Goal: Task Accomplishment & Management: Use online tool/utility

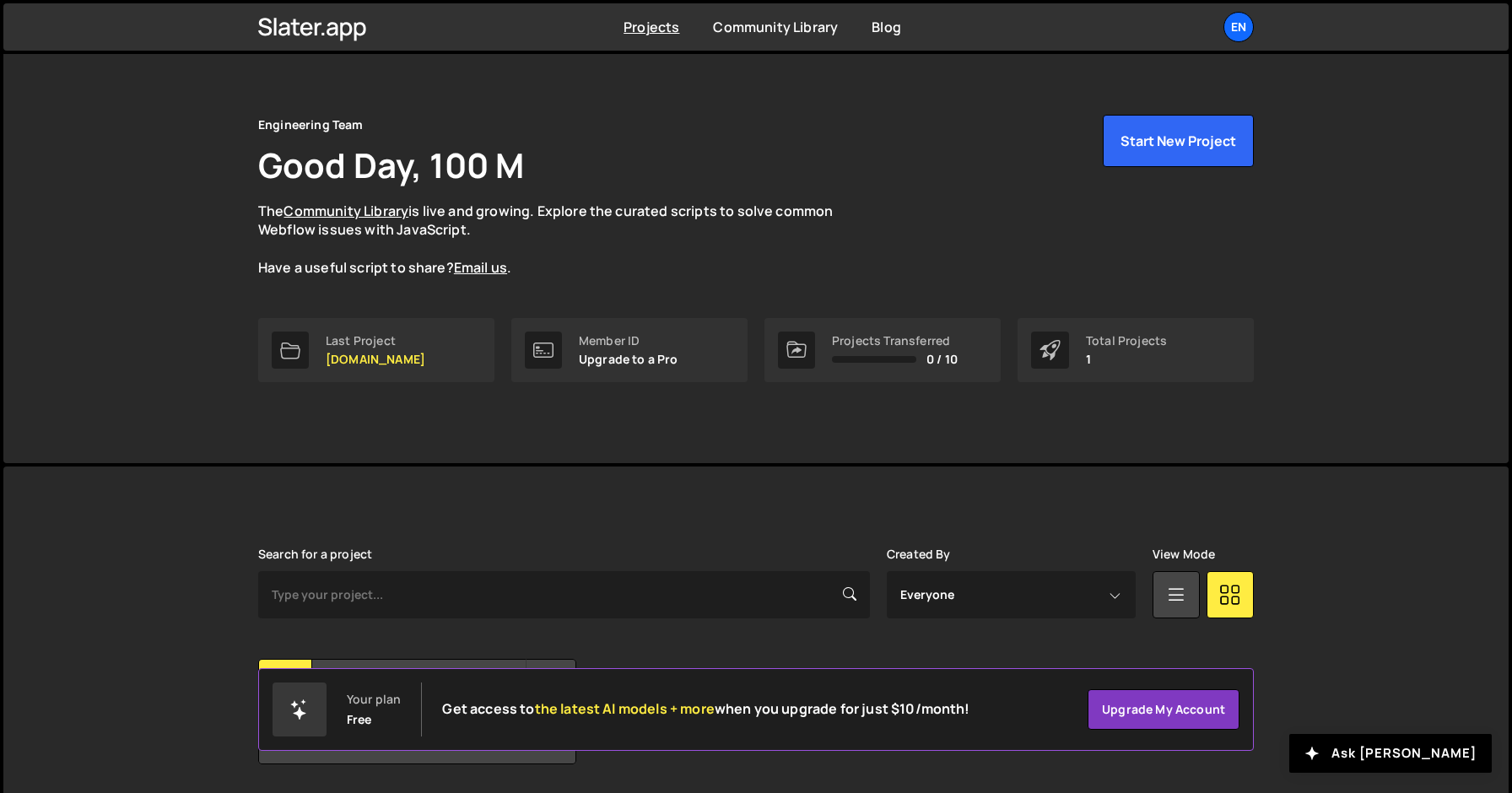
scroll to position [75, 0]
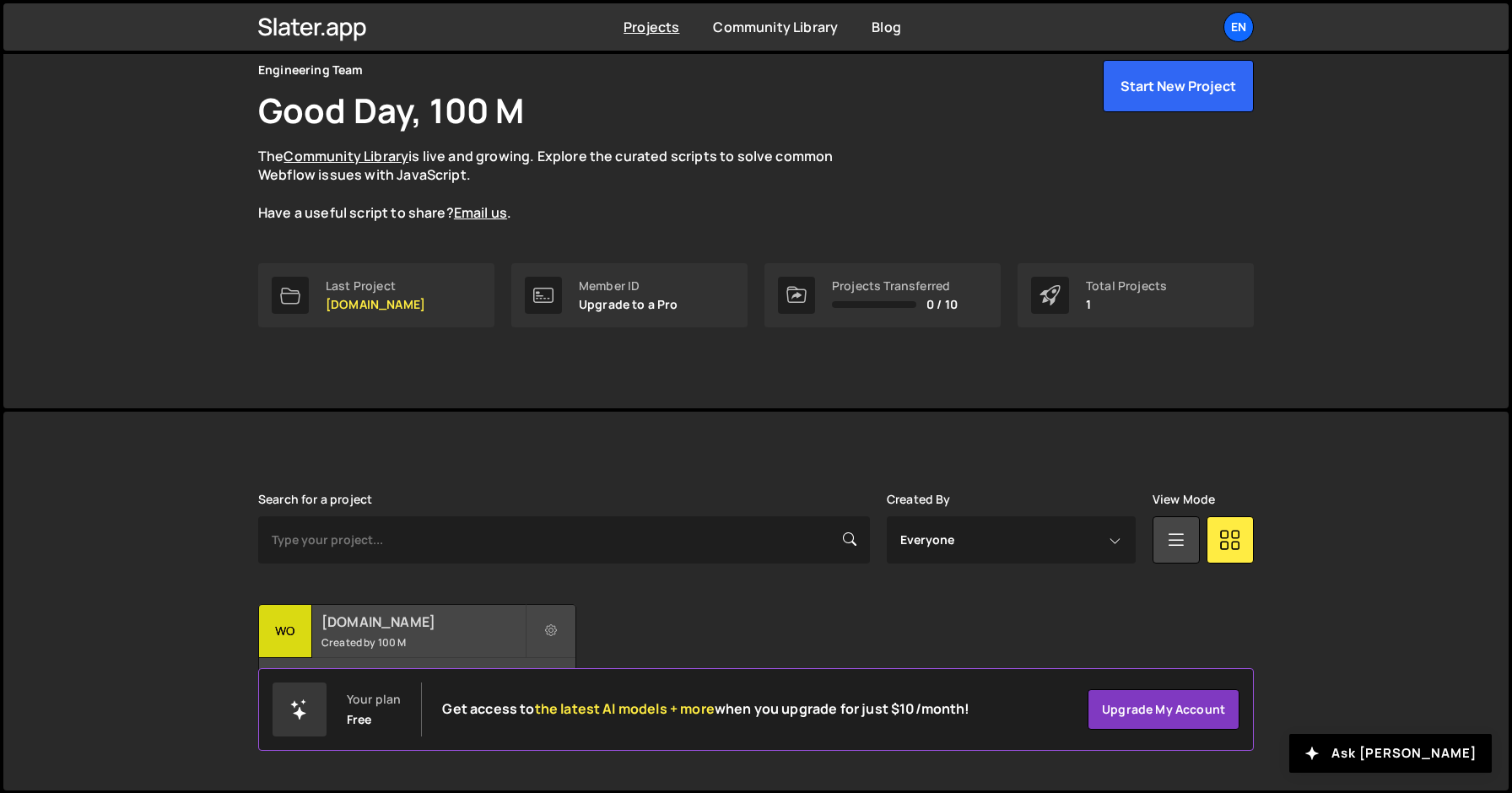
click at [376, 630] on div "[DOMAIN_NAME] Created by 100 M" at bounding box center [418, 631] width 316 height 53
click at [373, 621] on h2 "[DOMAIN_NAME]" at bounding box center [423, 621] width 203 height 19
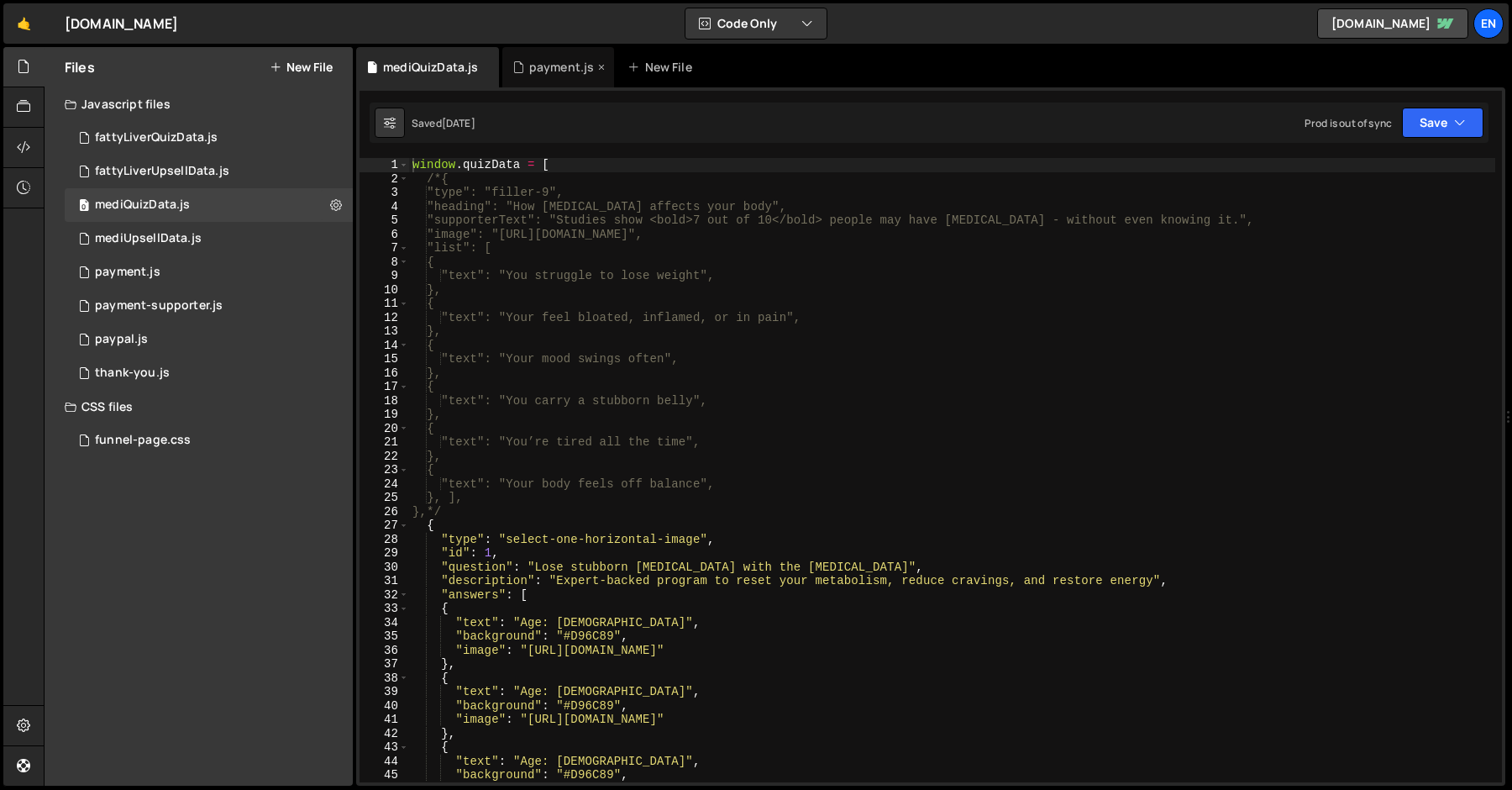
click at [544, 75] on div "payment.js" at bounding box center [561, 67] width 65 height 17
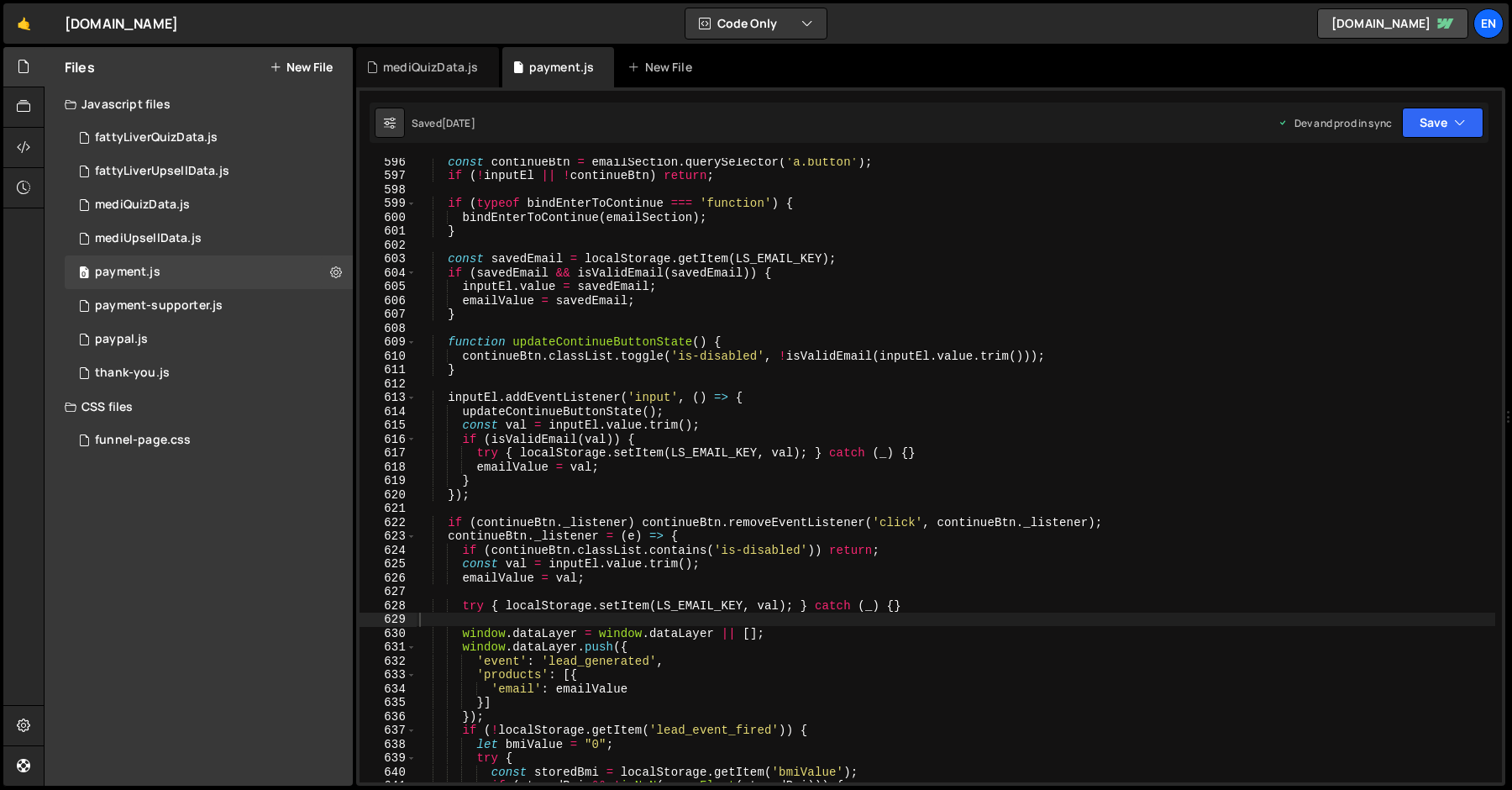
click at [580, 227] on div "const continueBtn = emailSection . querySelector ( 'a.button' ) ; if ( ! inputE…" at bounding box center [955, 480] width 1079 height 652
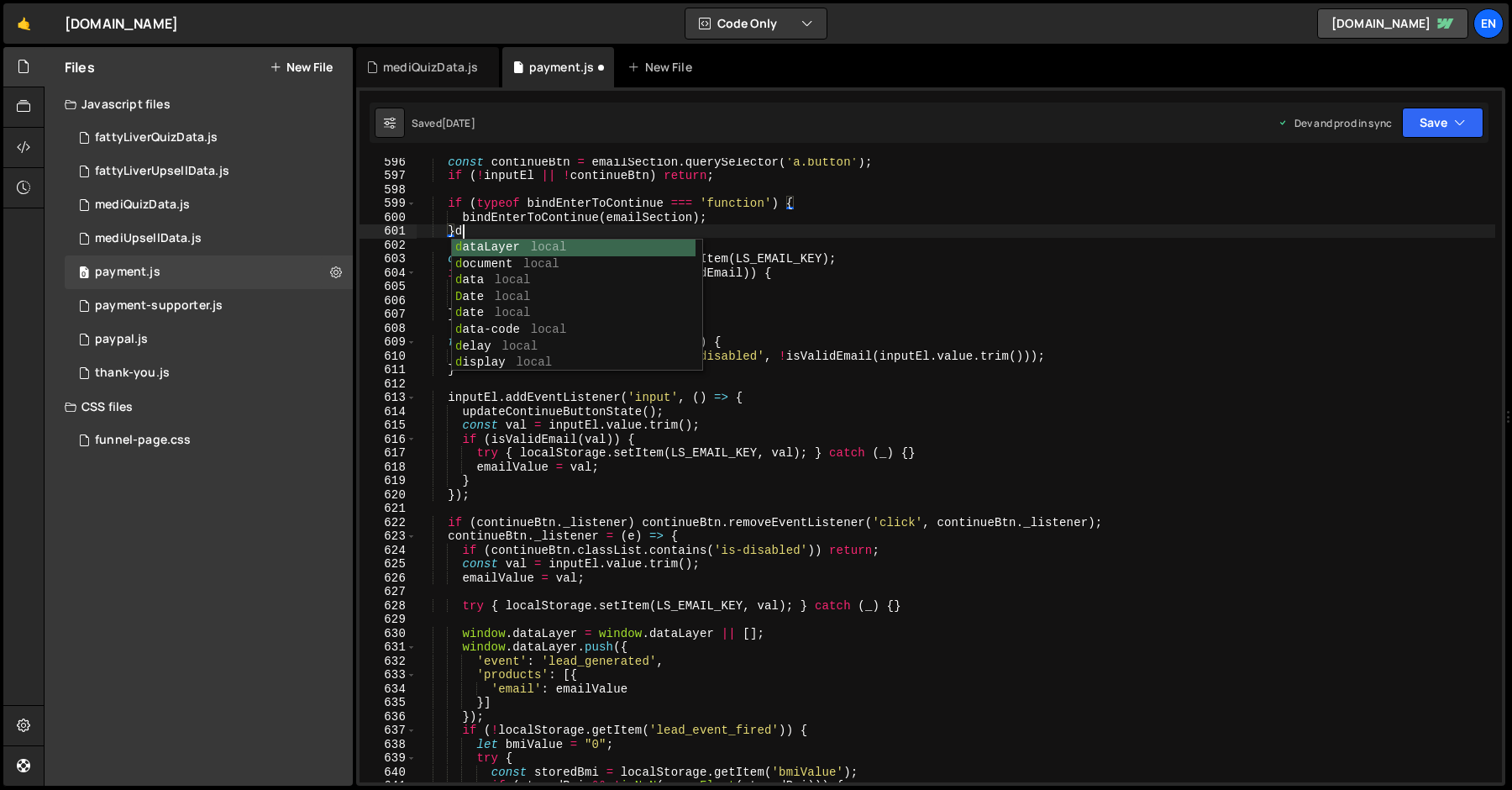
type textarea "}d"
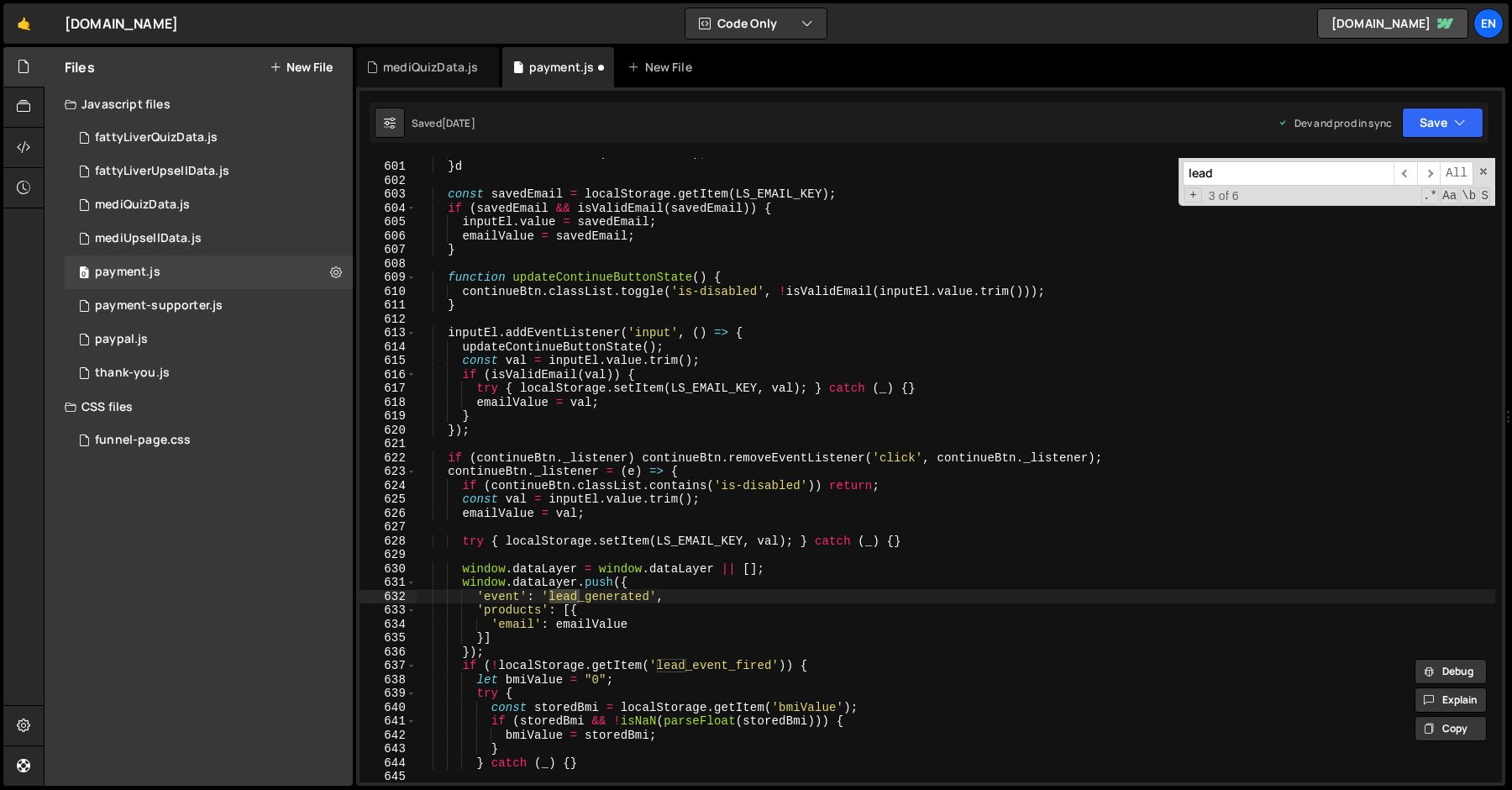
scroll to position [8319, 0]
type input "lead"
